Goal: Find specific page/section: Find specific page/section

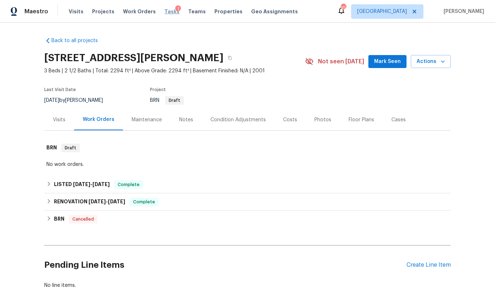
click at [164, 12] on span "Tasks" at bounding box center [171, 11] width 15 height 5
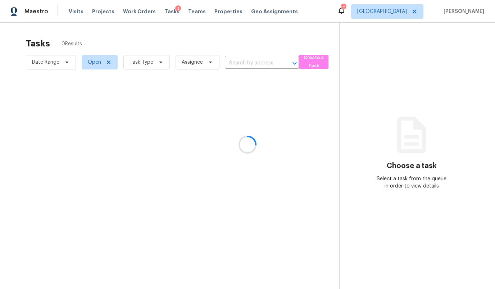
click at [401, 9] on div at bounding box center [247, 144] width 495 height 289
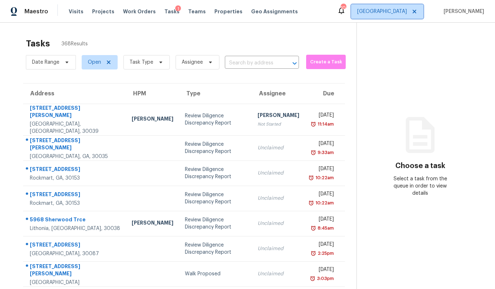
click at [404, 13] on span "[GEOGRAPHIC_DATA]" at bounding box center [382, 11] width 50 height 7
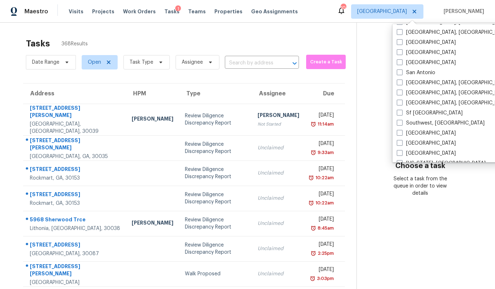
scroll to position [482, 0]
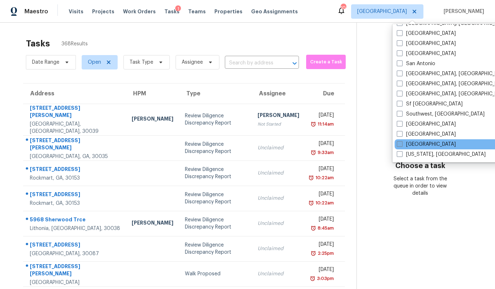
click at [413, 142] on label "[GEOGRAPHIC_DATA]" at bounding box center [426, 144] width 59 height 7
click at [401, 142] on input "[GEOGRAPHIC_DATA]" at bounding box center [399, 143] width 5 height 5
checkbox input "true"
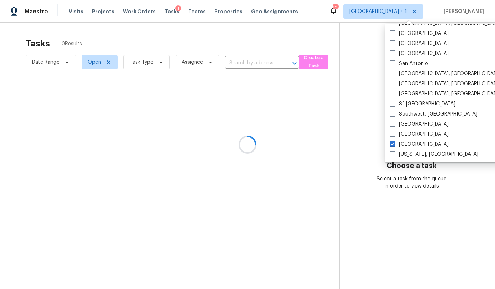
click at [143, 67] on div at bounding box center [247, 144] width 495 height 289
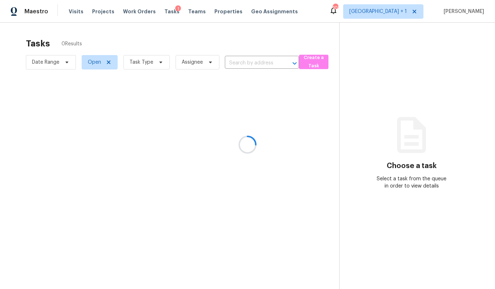
click at [143, 63] on div at bounding box center [247, 144] width 495 height 289
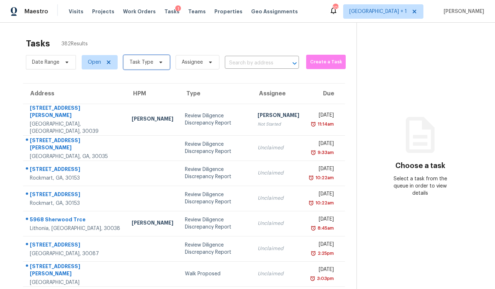
click at [143, 63] on span "Task Type" at bounding box center [141, 62] width 24 height 7
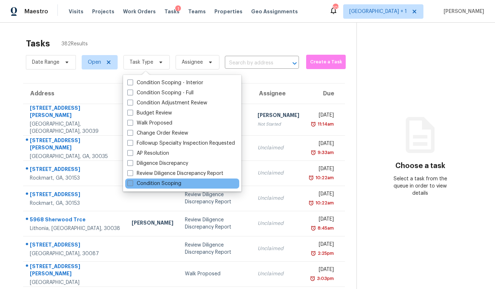
click at [144, 184] on label "Condition Scoping" at bounding box center [154, 183] width 54 height 7
click at [132, 184] on input "Condition Scoping" at bounding box center [129, 182] width 5 height 5
checkbox input "true"
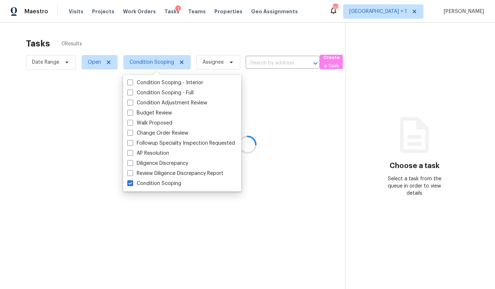
click at [130, 36] on div at bounding box center [247, 144] width 495 height 289
